Goal: Complete application form: Complete application form

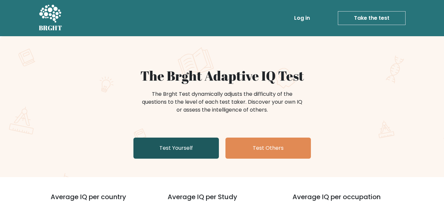
click at [159, 143] on link "Test Yourself" at bounding box center [177, 147] width 86 height 21
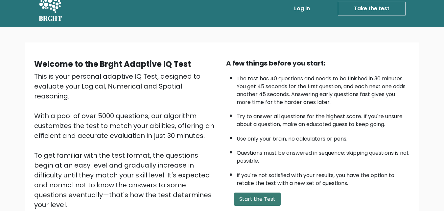
scroll to position [90, 0]
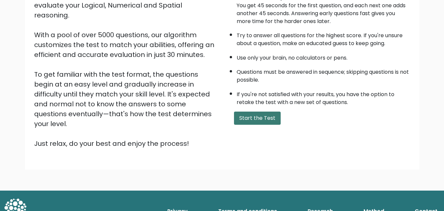
click at [262, 116] on button "Start the Test" at bounding box center [257, 118] width 47 height 13
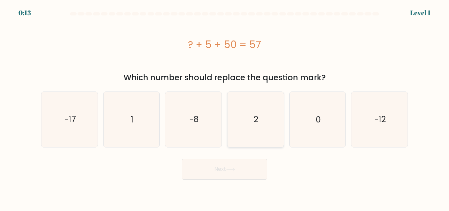
click at [273, 124] on icon "2" at bounding box center [255, 119] width 55 height 55
click at [225, 107] on input "d. 2" at bounding box center [225, 107] width 0 height 2
radio input "true"
click at [244, 164] on button "Next" at bounding box center [225, 169] width 86 height 21
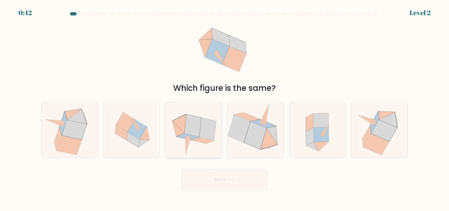
click at [199, 137] on icon at bounding box center [203, 140] width 22 height 6
click at [225, 107] on input "c." at bounding box center [225, 107] width 0 height 2
radio input "true"
click at [212, 182] on button "Next" at bounding box center [225, 179] width 86 height 21
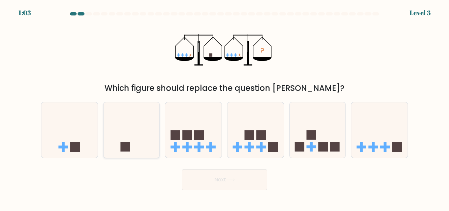
click at [135, 150] on icon at bounding box center [132, 130] width 56 height 46
click at [225, 107] on input "b." at bounding box center [225, 107] width 0 height 2
radio input "true"
click at [228, 180] on icon at bounding box center [230, 180] width 9 height 4
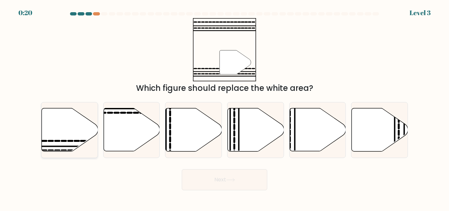
click at [62, 147] on icon at bounding box center [70, 129] width 56 height 43
click at [225, 107] on input "a." at bounding box center [225, 107] width 0 height 2
radio input "true"
click at [228, 187] on button "Next" at bounding box center [225, 179] width 86 height 21
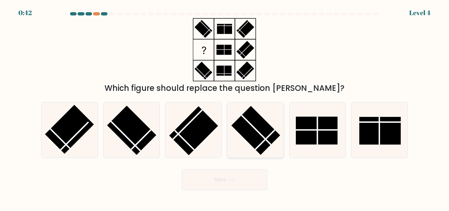
click at [245, 127] on rect at bounding box center [255, 130] width 49 height 49
click at [225, 107] on input "d." at bounding box center [225, 107] width 0 height 2
radio input "true"
click at [243, 177] on button "Next" at bounding box center [225, 179] width 86 height 21
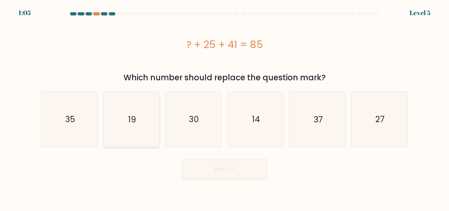
click at [138, 108] on icon "19" at bounding box center [131, 119] width 55 height 55
click at [225, 107] on input "b. 19" at bounding box center [225, 107] width 0 height 2
radio input "true"
click at [192, 163] on button "Next" at bounding box center [225, 169] width 86 height 21
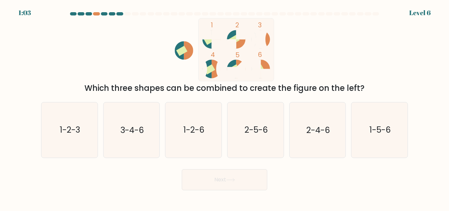
click at [265, 42] on icon at bounding box center [261, 39] width 18 height 18
drag, startPoint x: 210, startPoint y: 67, endPoint x: 211, endPoint y: 51, distance: 15.5
click at [211, 67] on rect at bounding box center [209, 69] width 11 height 10
click at [205, 40] on rect at bounding box center [209, 40] width 11 height 10
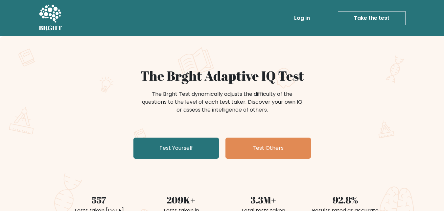
scroll to position [33, 0]
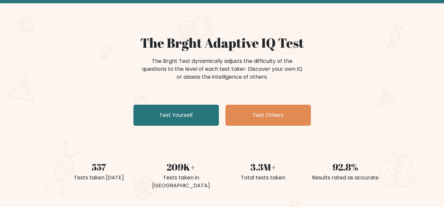
click at [373, 112] on div "The Brght Adaptive IQ Test The Brght Test dynamically adjusts the difficulty of…" at bounding box center [222, 81] width 329 height 93
